Goal: Transaction & Acquisition: Register for event/course

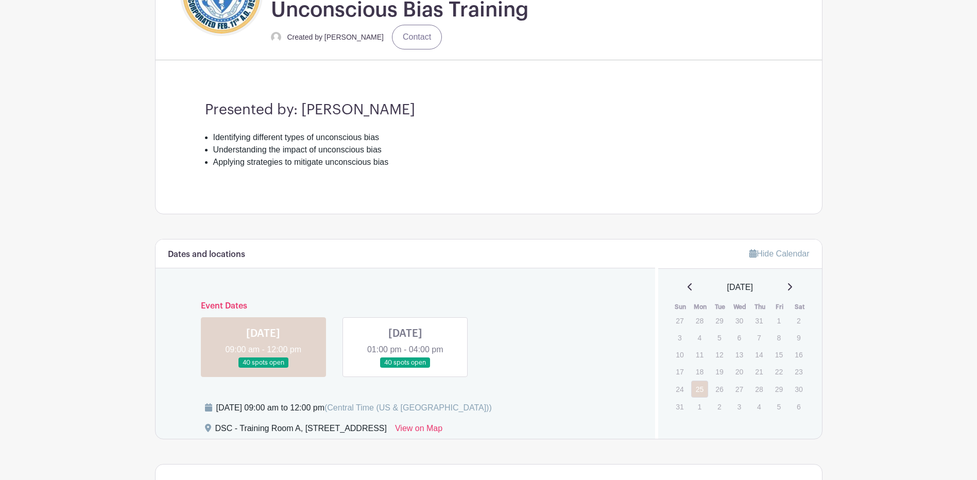
scroll to position [361, 0]
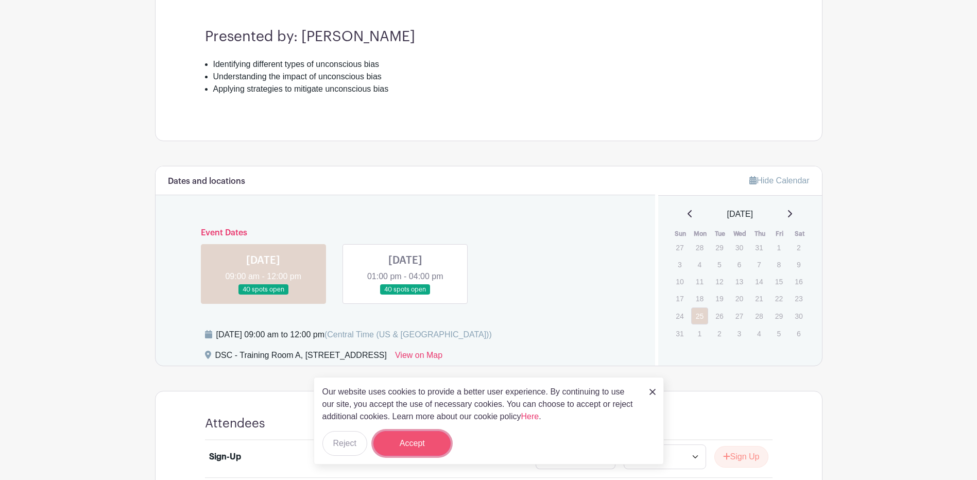
click at [420, 444] on button "Accept" at bounding box center [411, 443] width 77 height 25
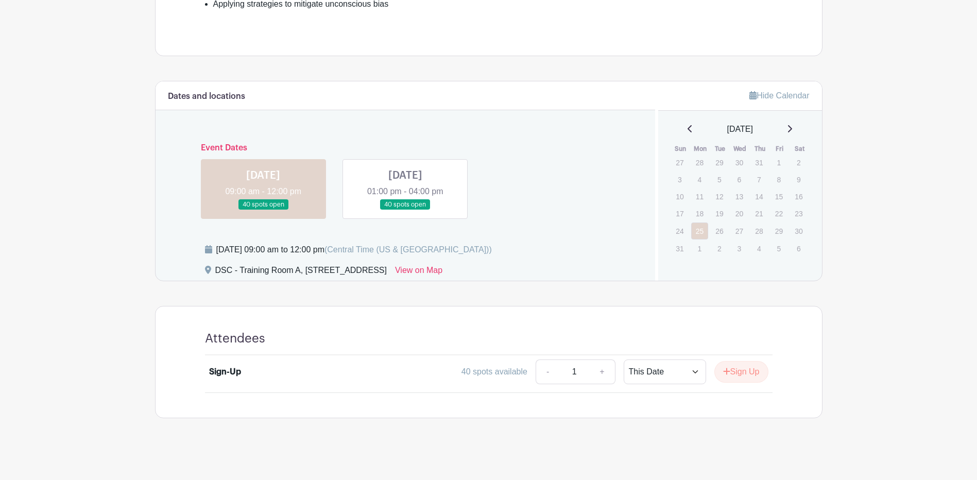
scroll to position [448, 0]
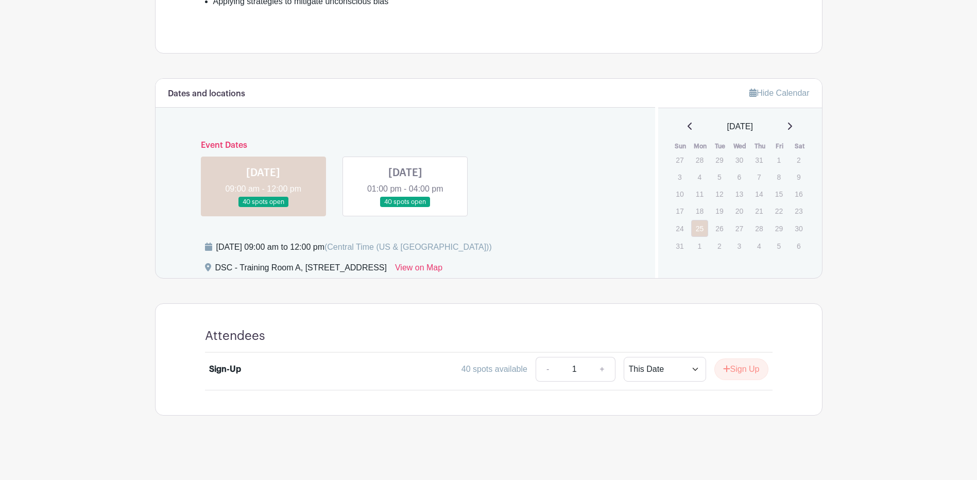
click at [405, 208] on link at bounding box center [405, 208] width 0 height 0
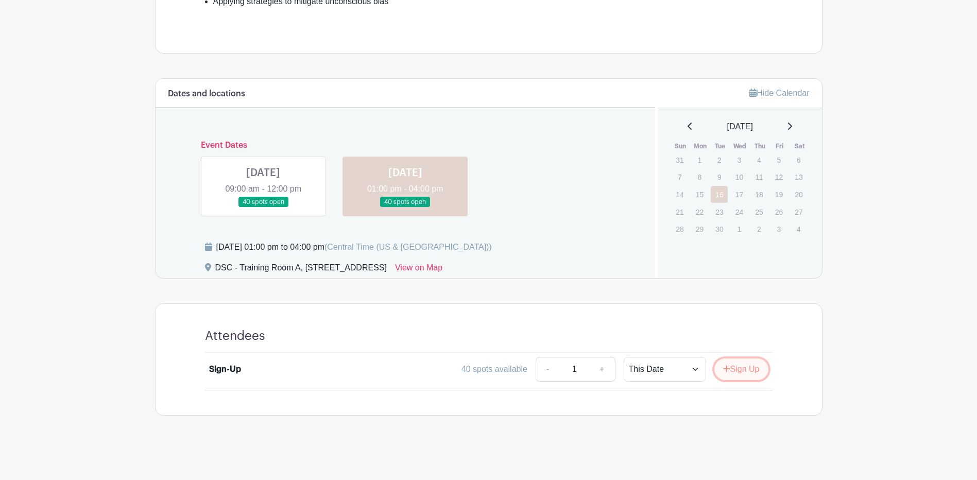
click at [731, 369] on button "Sign Up" at bounding box center [741, 369] width 54 height 22
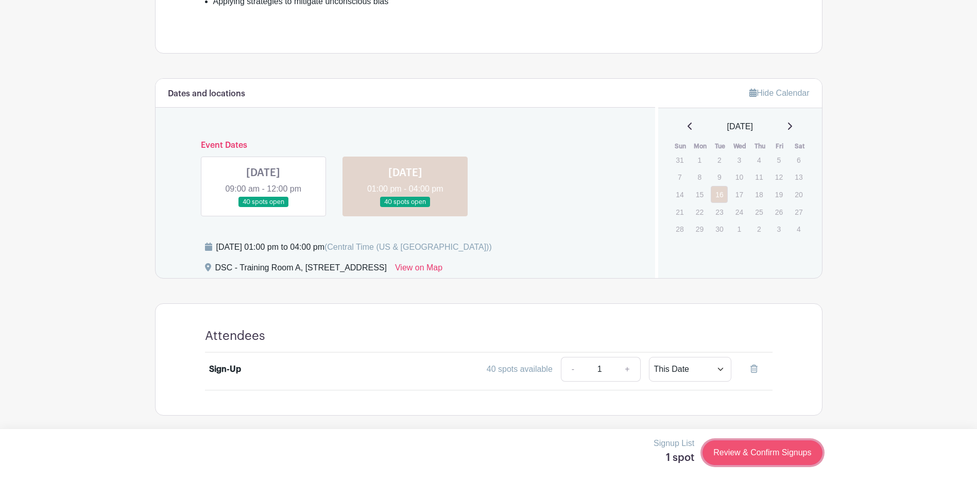
click at [742, 441] on link "Review & Confirm Signups" at bounding box center [762, 452] width 119 height 25
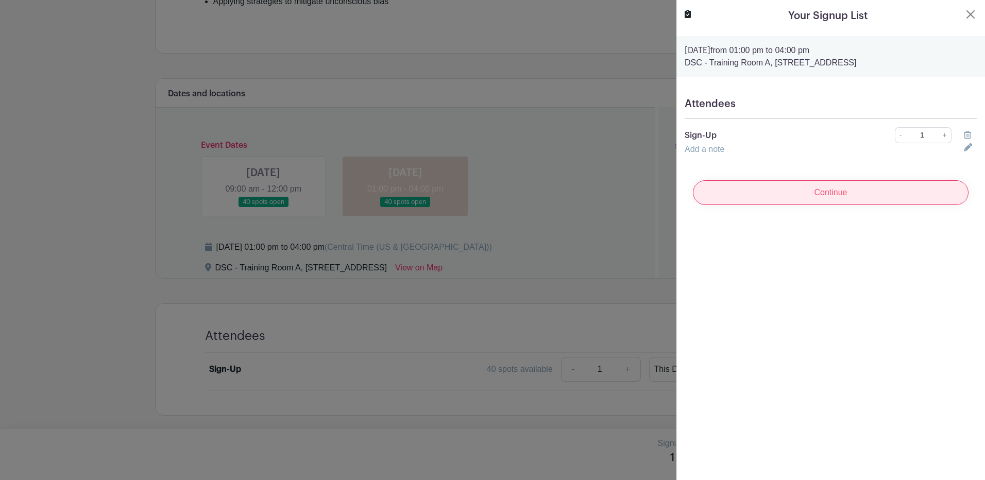
click at [820, 198] on input "Continue" at bounding box center [831, 192] width 276 height 25
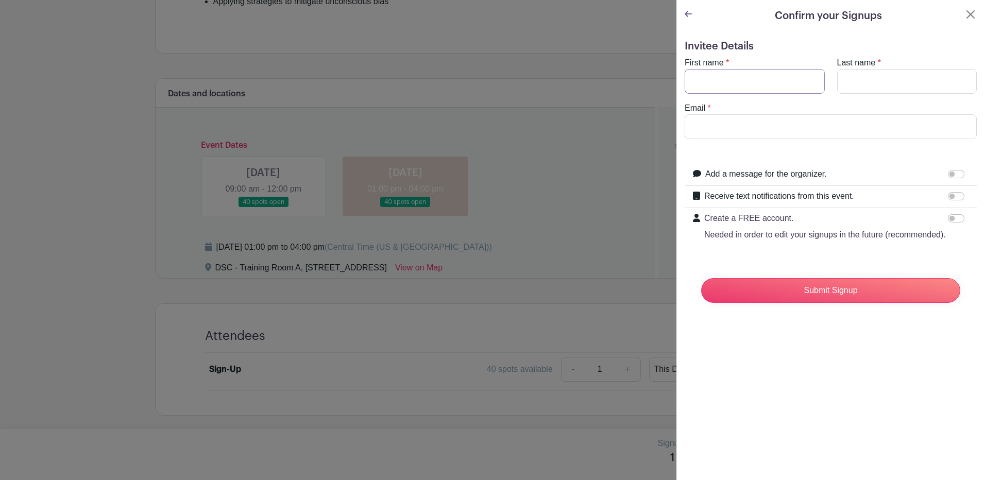
click at [730, 83] on input "First name" at bounding box center [755, 81] width 140 height 25
type input "[PERSON_NAME]"
click at [729, 129] on input "Email" at bounding box center [831, 126] width 292 height 25
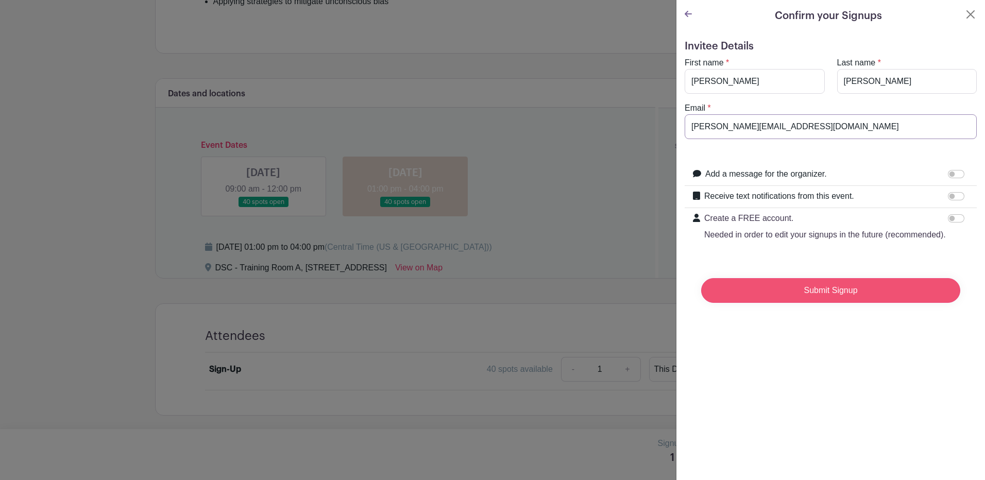
type input "[PERSON_NAME][EMAIL_ADDRESS][DOMAIN_NAME]"
click at [830, 303] on input "Submit Signup" at bounding box center [830, 290] width 259 height 25
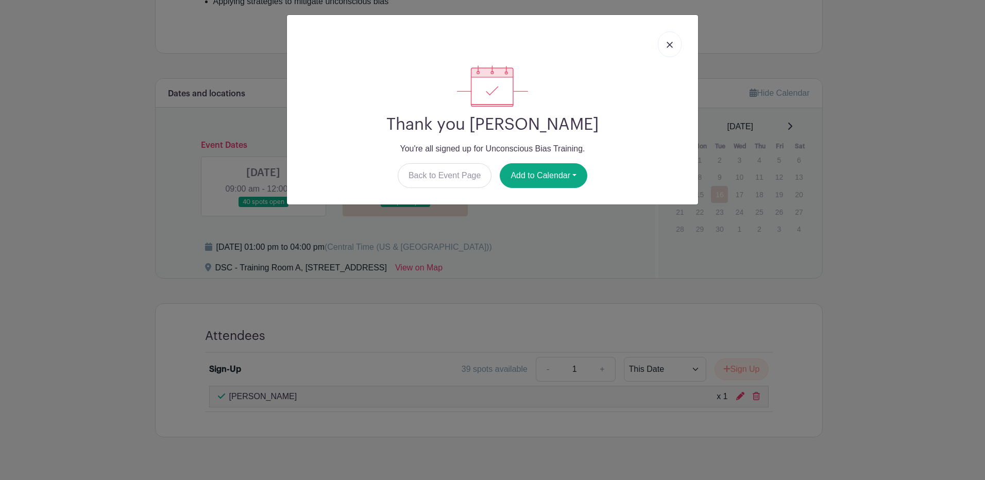
click at [666, 43] on link at bounding box center [670, 44] width 24 height 26
